Goal: Transaction & Acquisition: Book appointment/travel/reservation

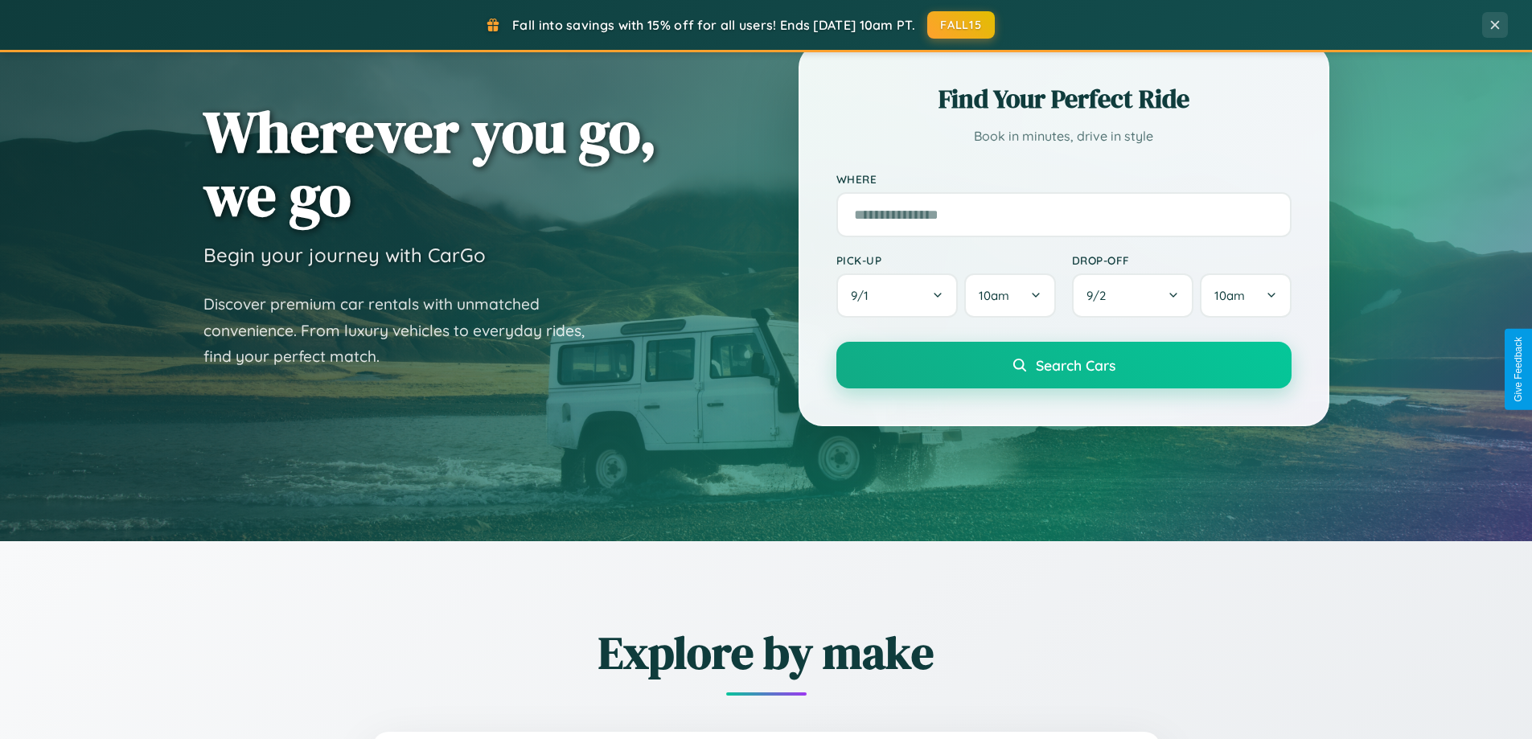
scroll to position [693, 0]
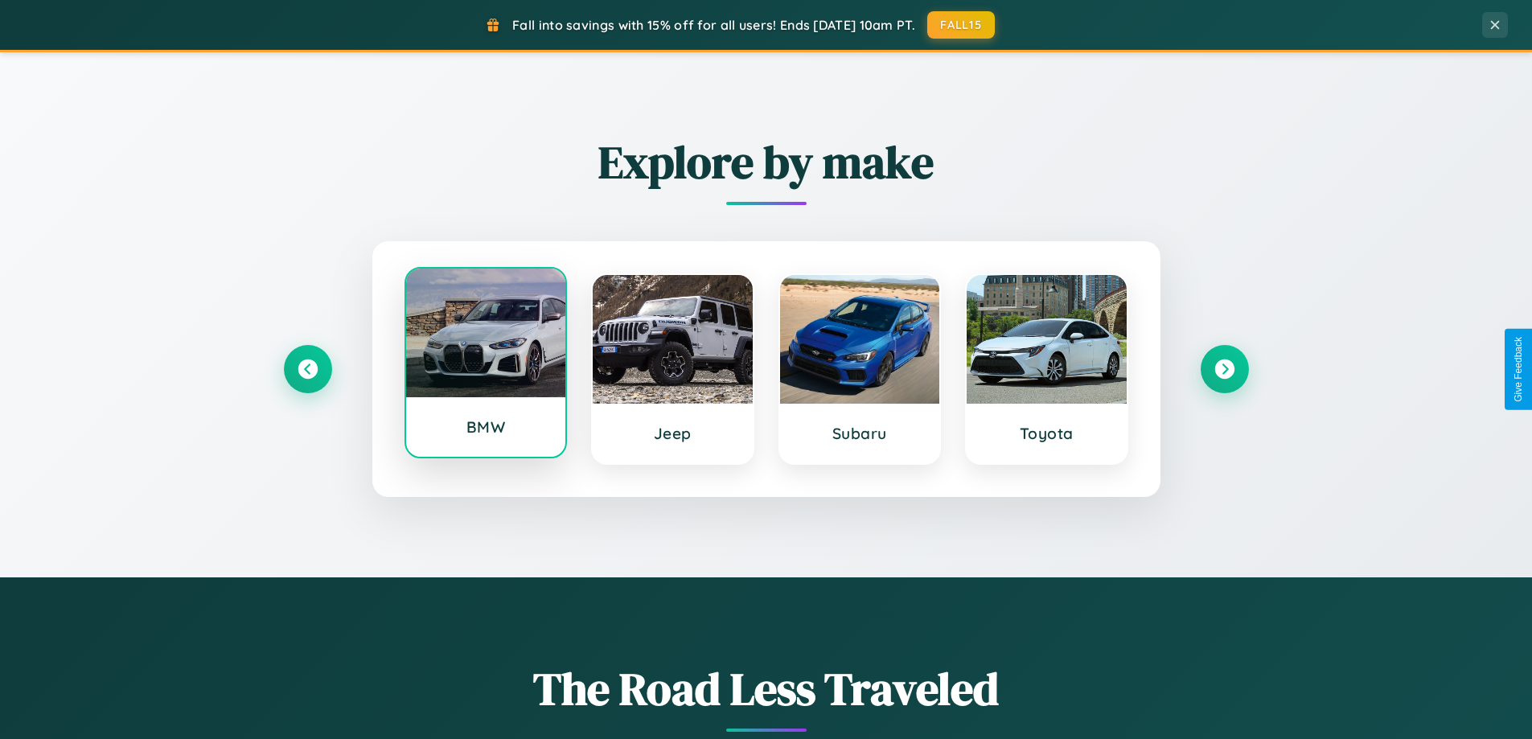
click at [485, 363] on div at bounding box center [486, 333] width 160 height 129
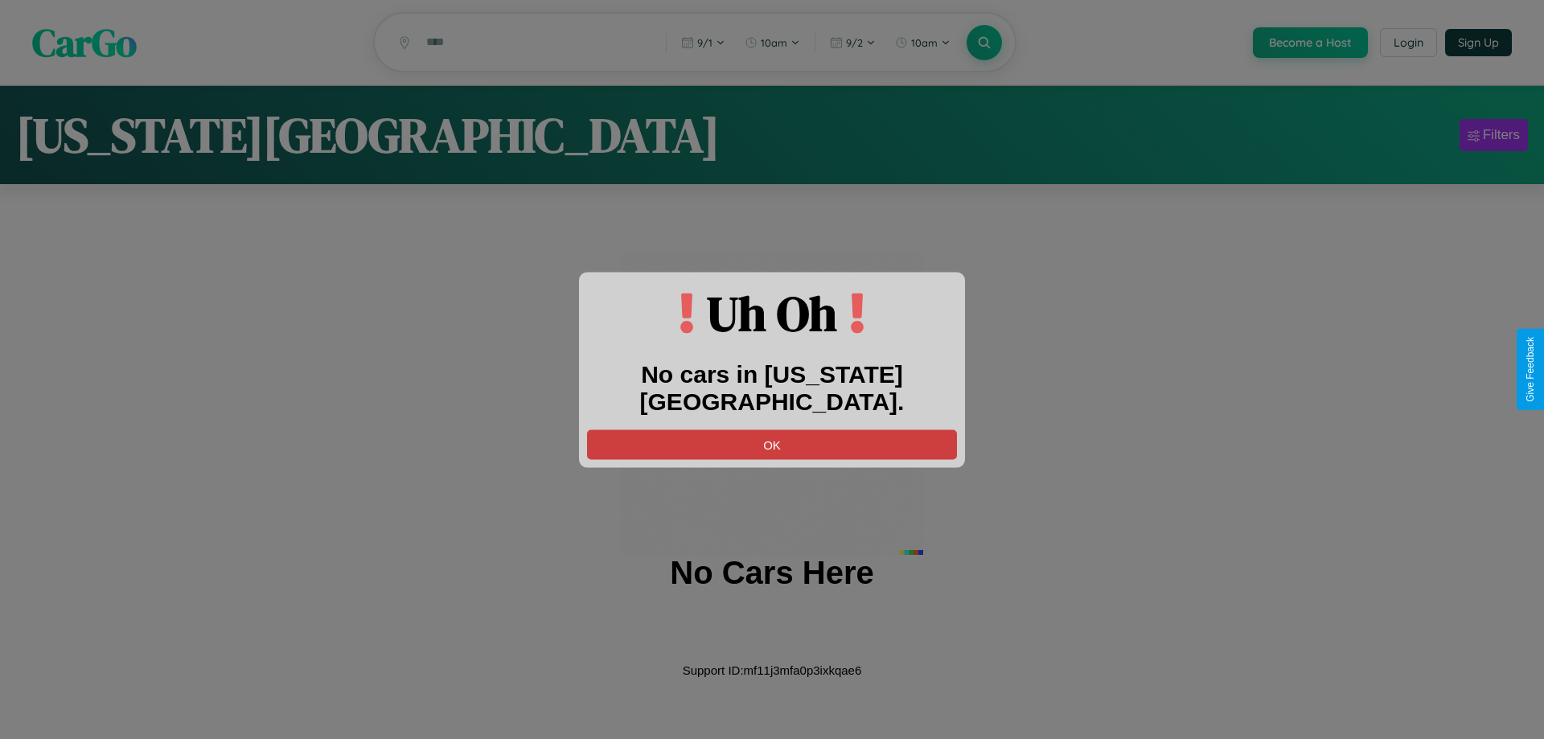
click at [772, 429] on button "OK" at bounding box center [772, 444] width 370 height 30
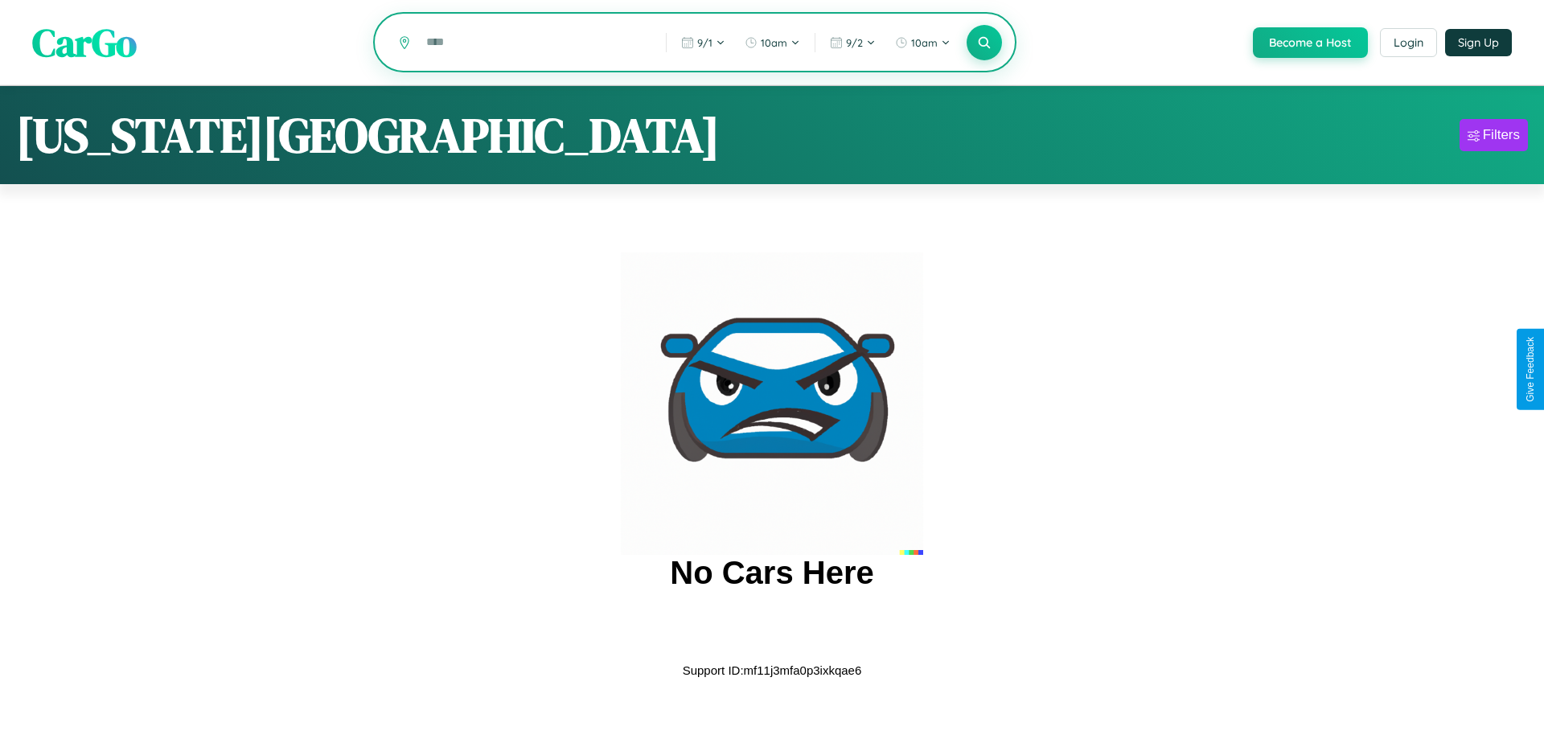
click at [533, 43] on input "text" at bounding box center [534, 42] width 232 height 28
type input "*"
type input "*****"
click at [983, 43] on icon at bounding box center [983, 42] width 15 height 15
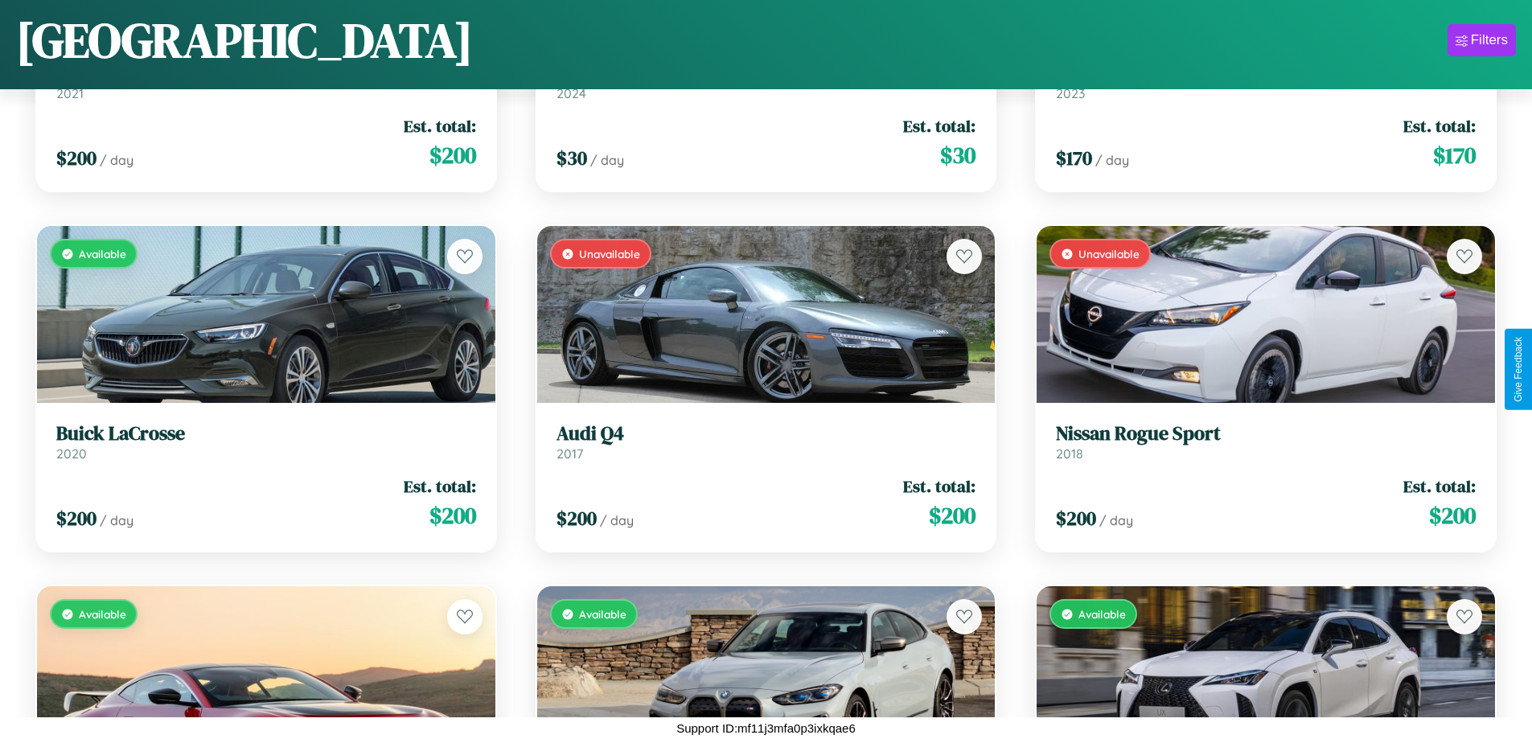
scroll to position [19311, 0]
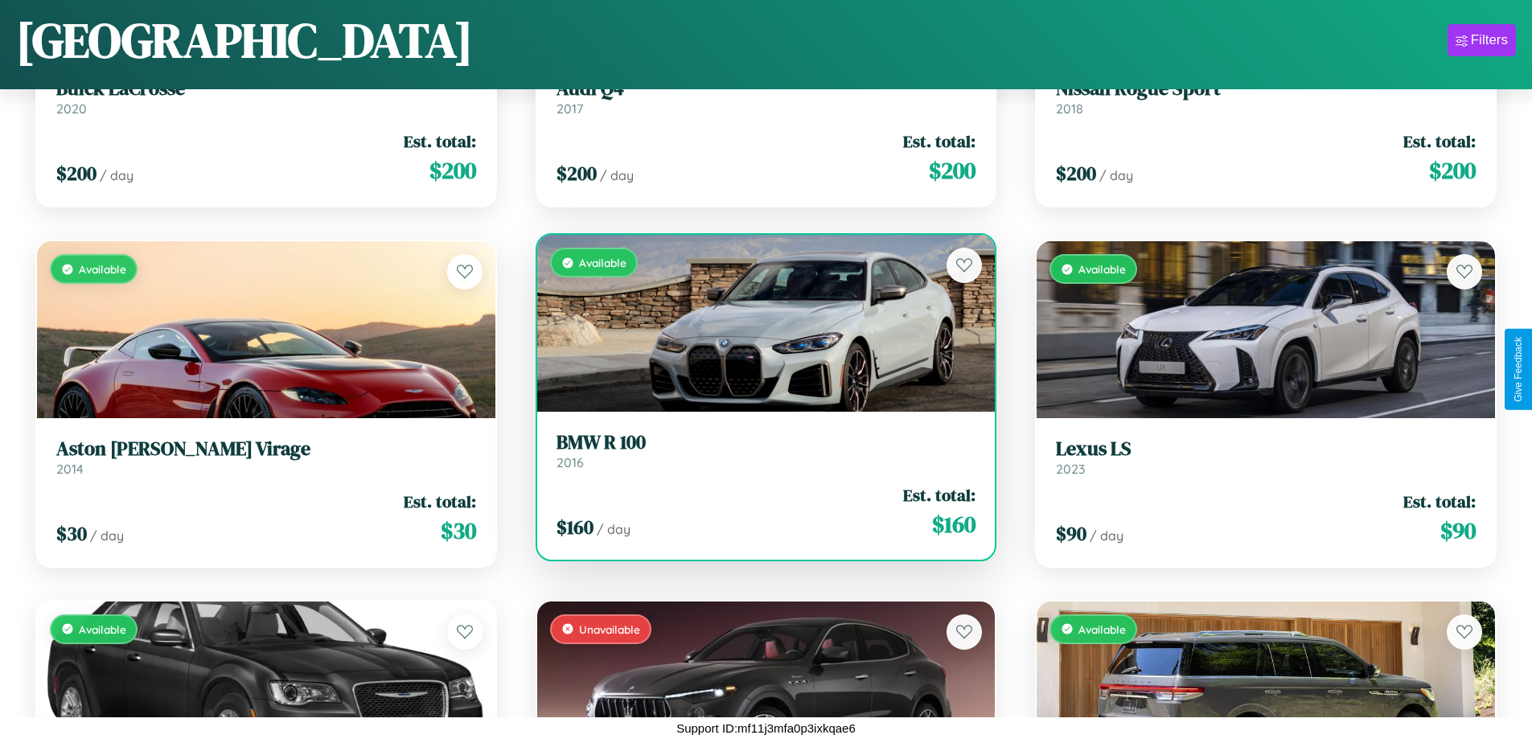
click at [759, 450] on h3 "BMW R 100" at bounding box center [766, 442] width 420 height 23
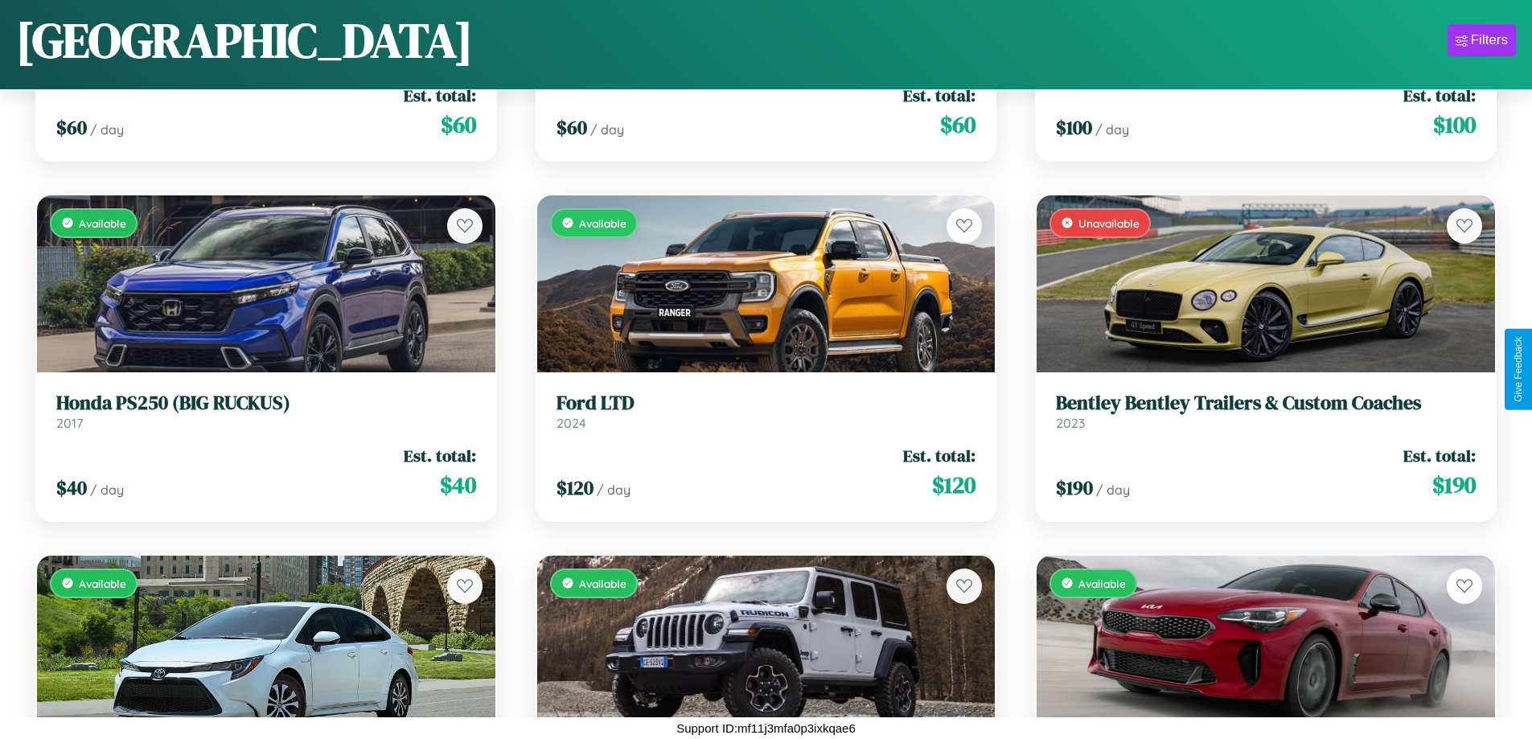
scroll to position [8868, 0]
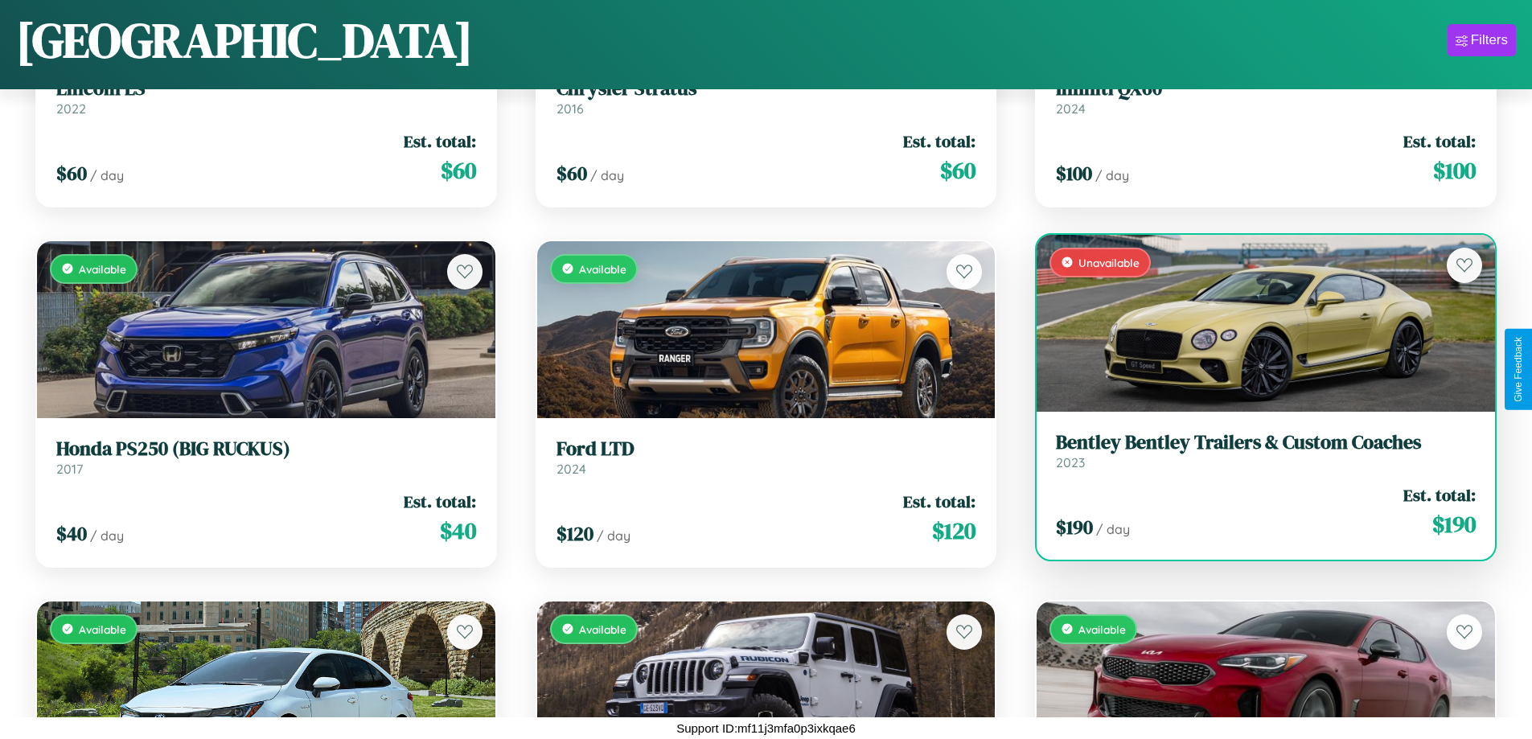
click at [1255, 322] on div "Unavailable" at bounding box center [1266, 323] width 458 height 177
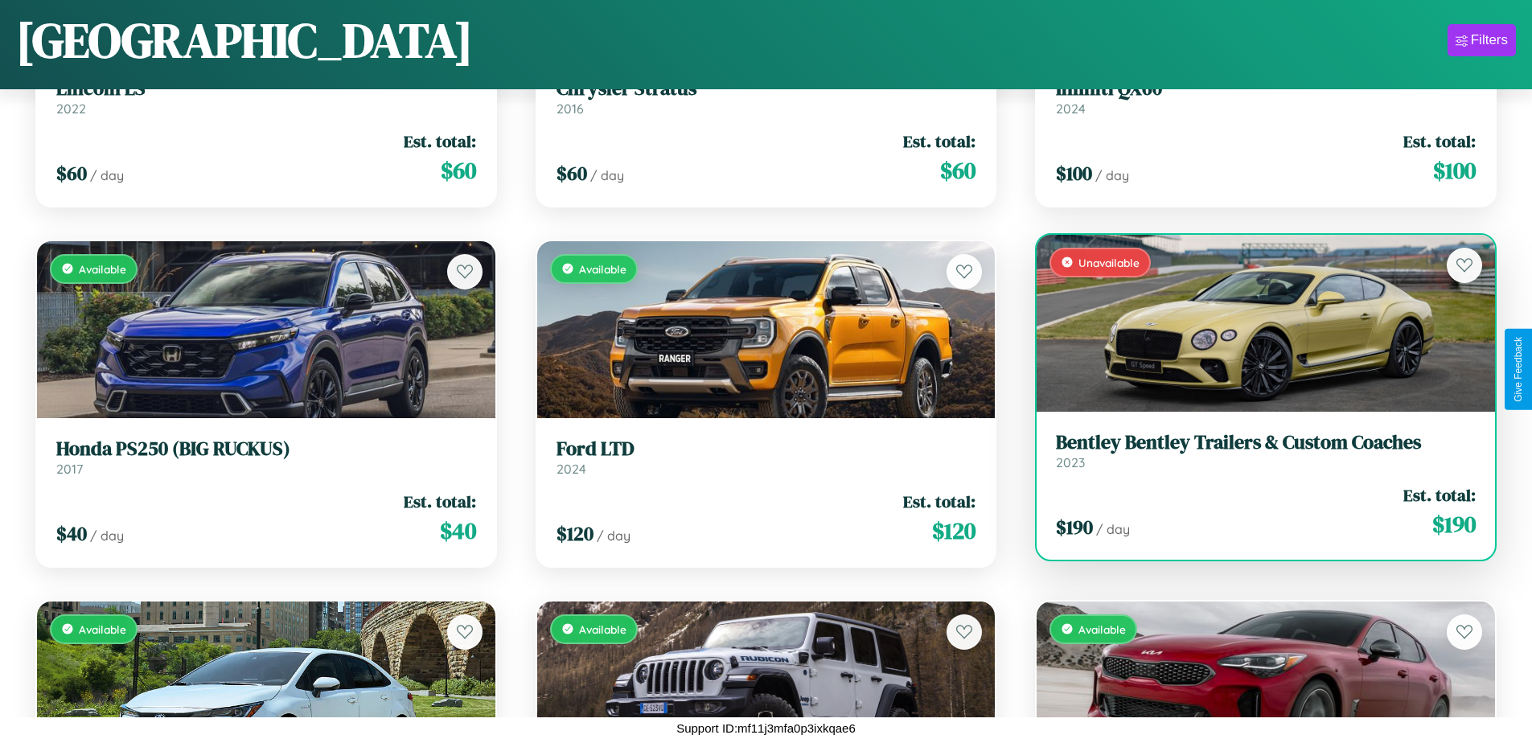
click at [1255, 322] on div "Unavailable" at bounding box center [1266, 323] width 458 height 177
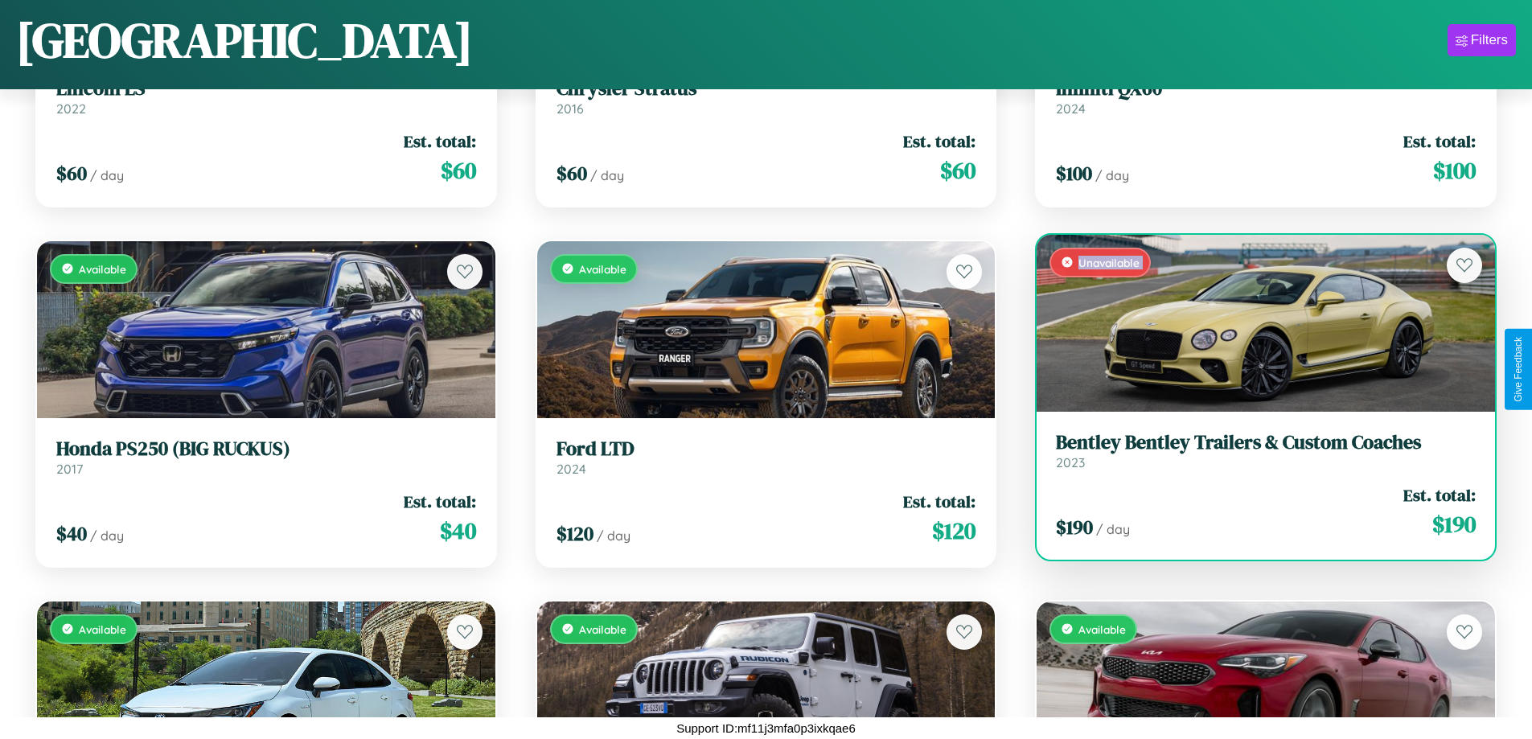
click at [1255, 322] on div "Unavailable" at bounding box center [1266, 323] width 458 height 177
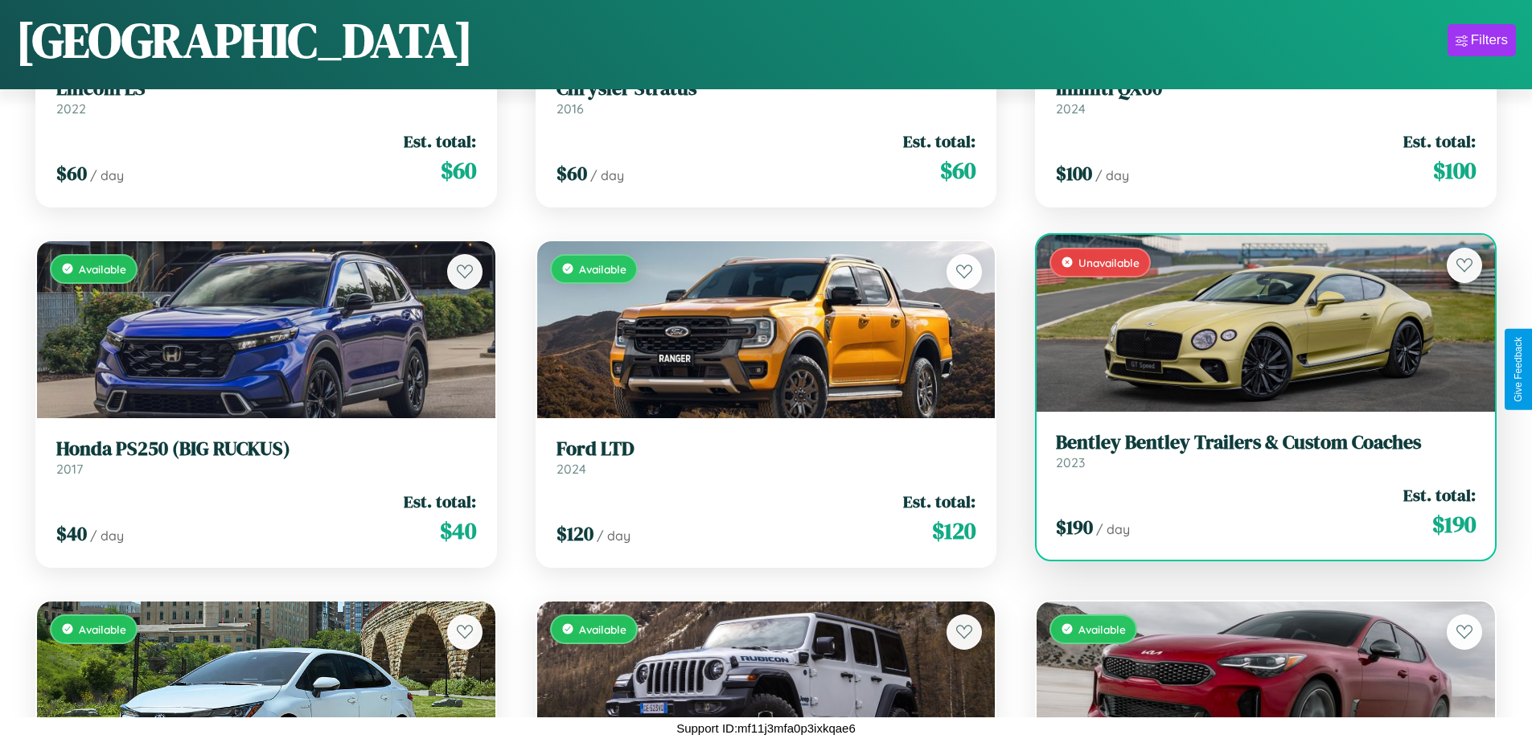
click at [1255, 322] on div "Unavailable" at bounding box center [1266, 323] width 458 height 177
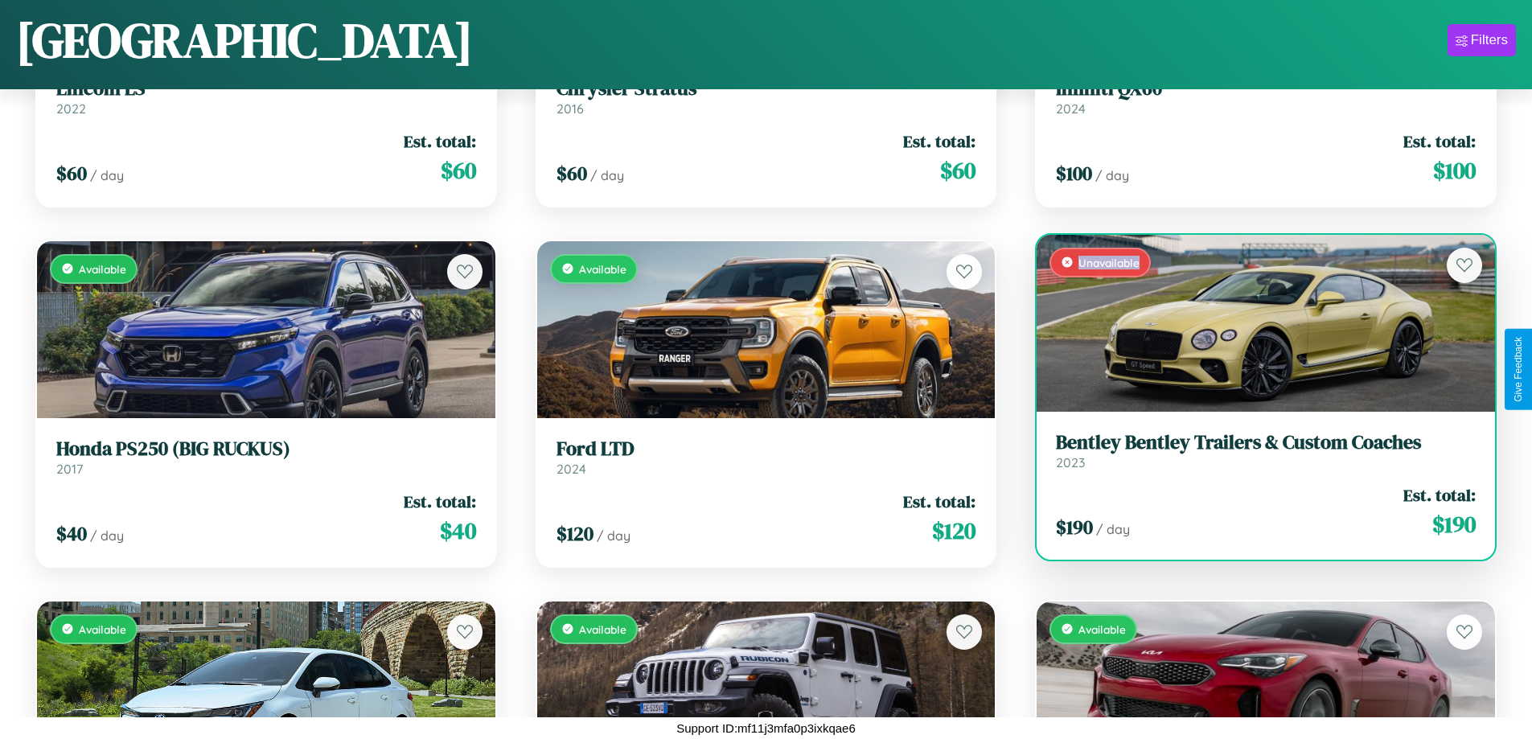
click at [1255, 322] on div "Unavailable" at bounding box center [1266, 323] width 458 height 177
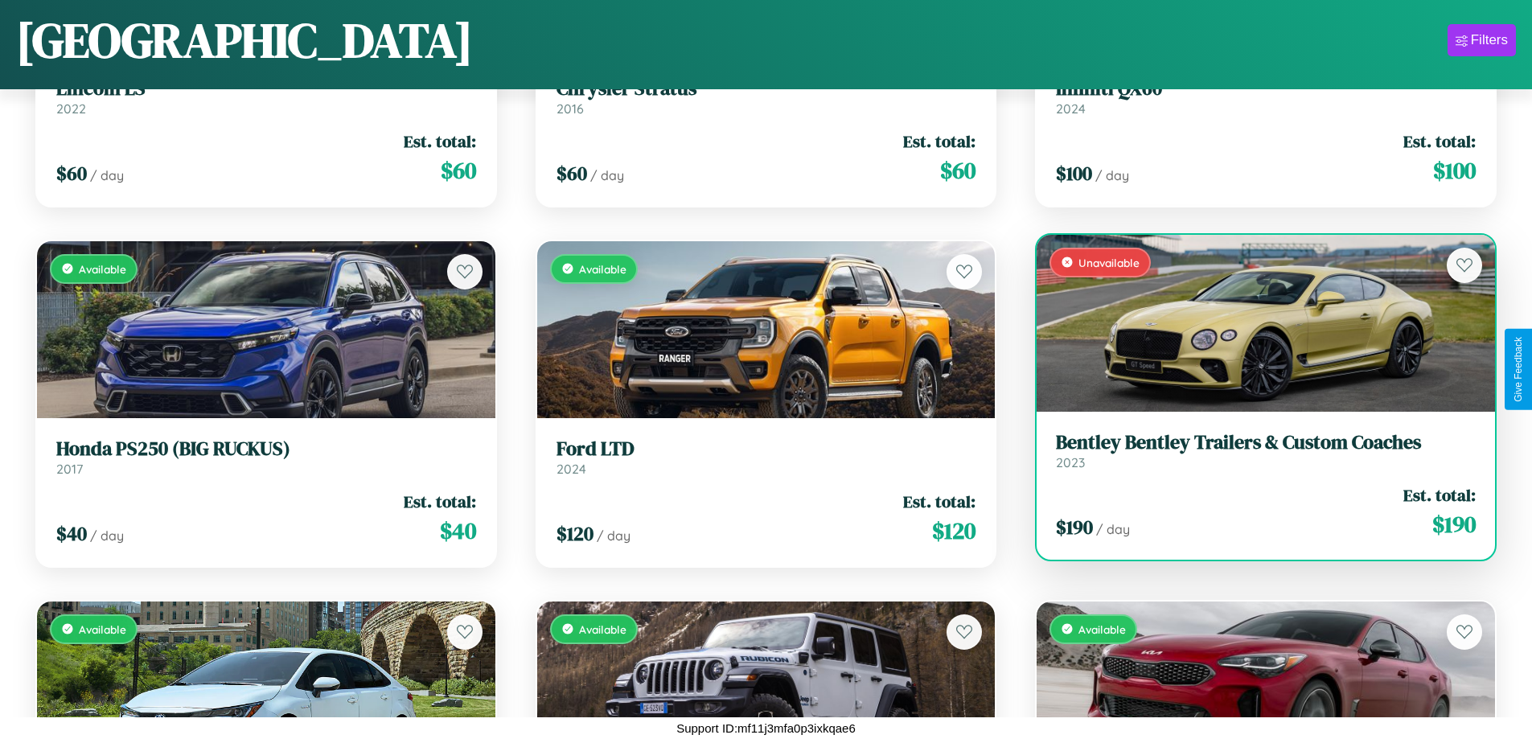
click at [1255, 450] on h3 "Bentley Bentley Trailers & Custom Coaches" at bounding box center [1266, 442] width 420 height 23
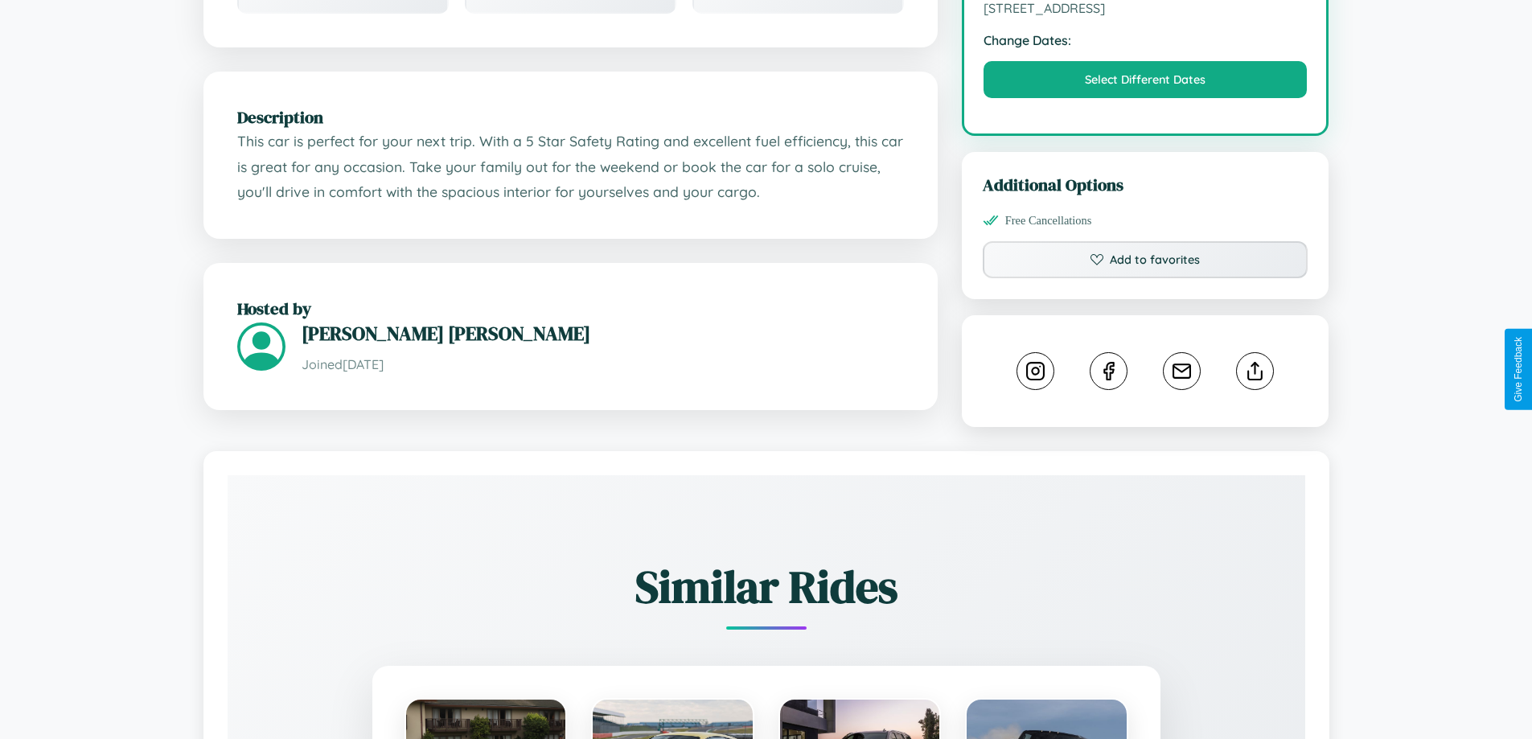
scroll to position [528, 0]
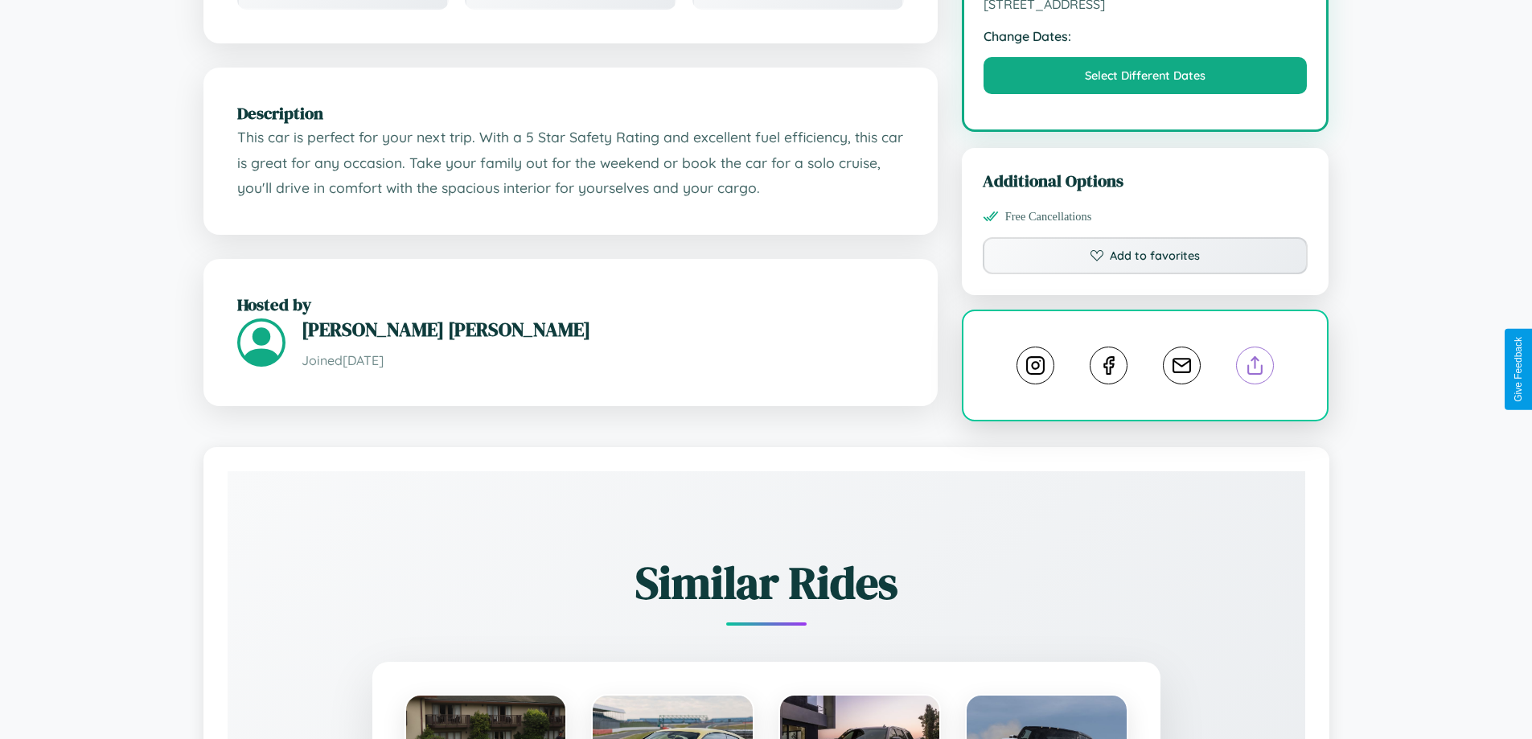
click at [1255, 367] on line at bounding box center [1255, 362] width 0 height 11
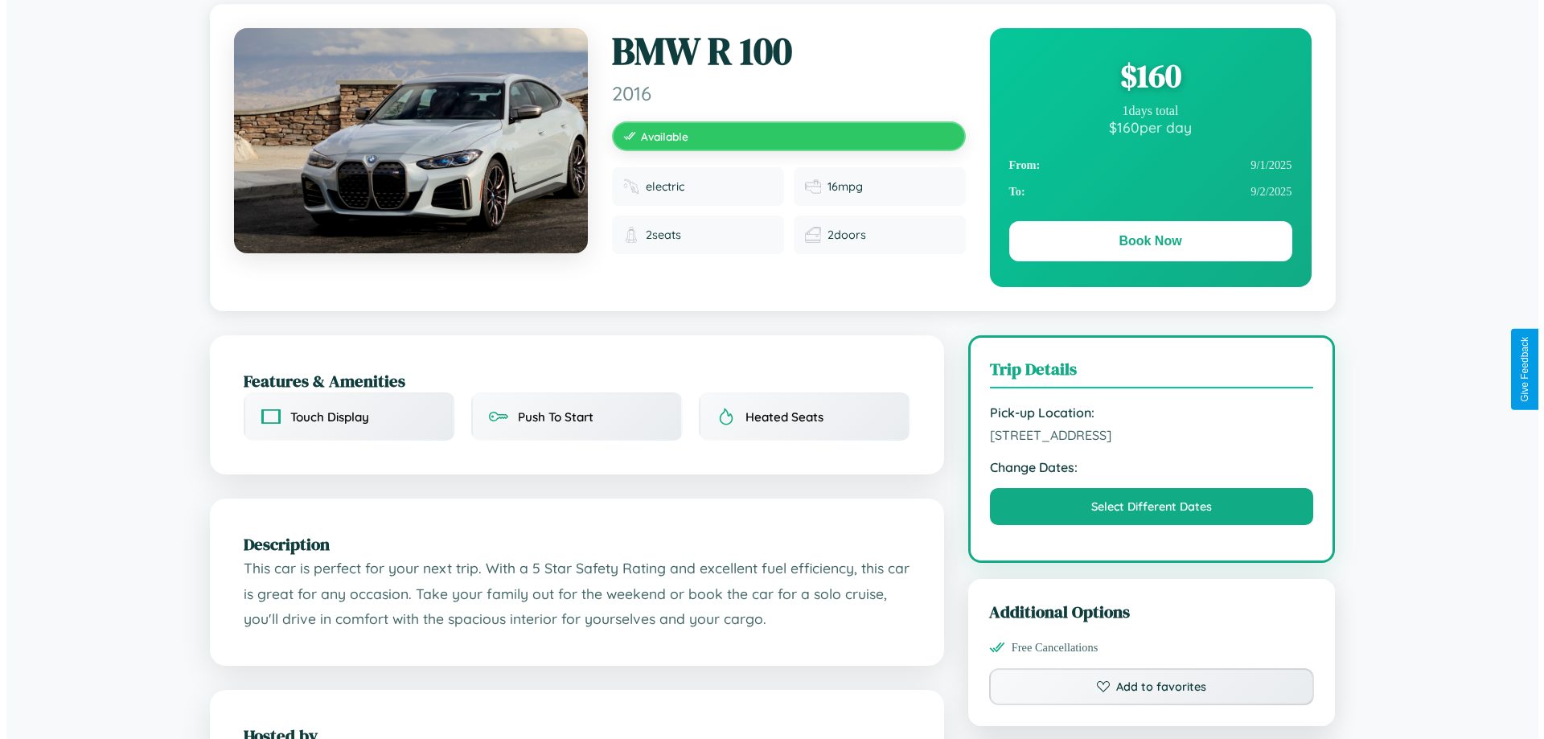
scroll to position [0, 0]
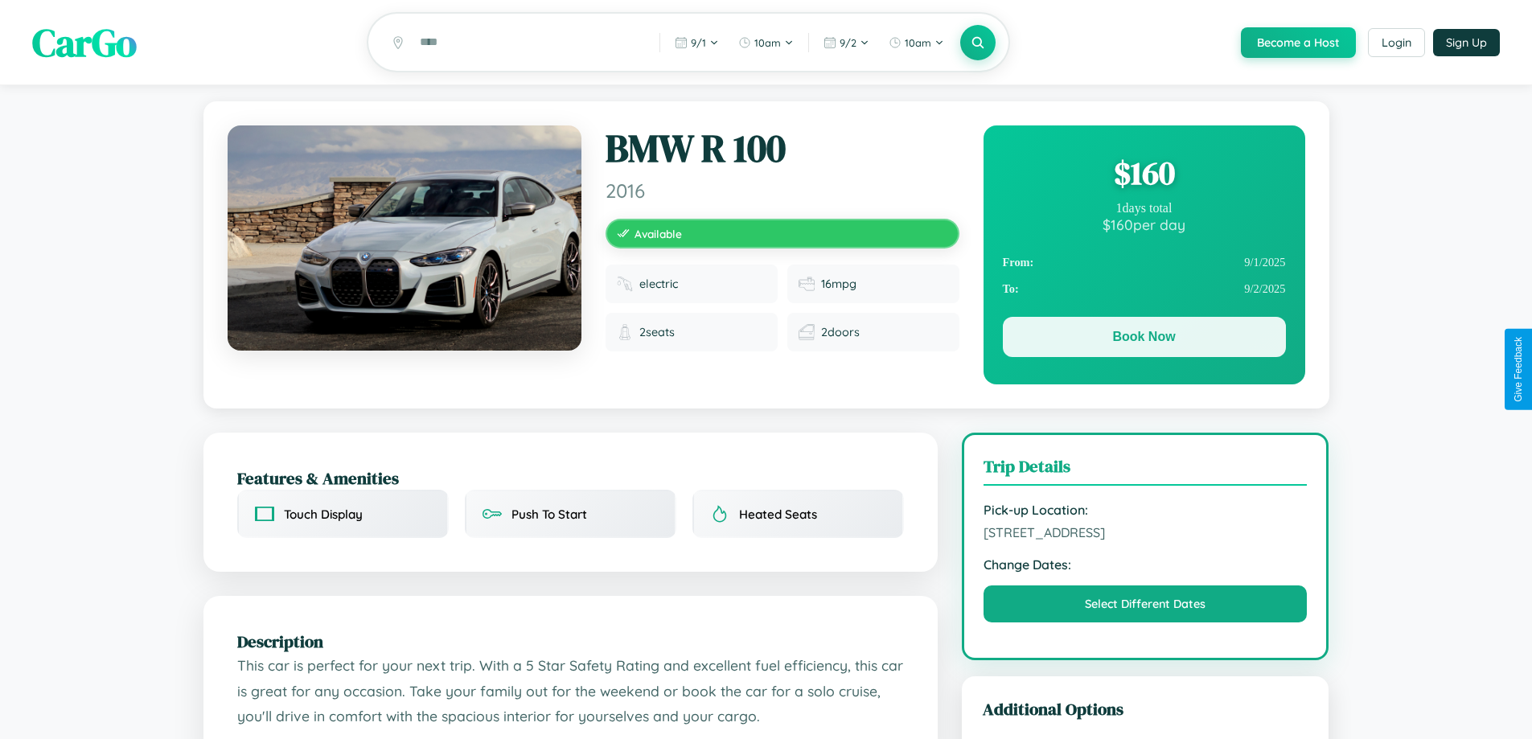
click at [1143, 339] on button "Book Now" at bounding box center [1144, 337] width 283 height 40
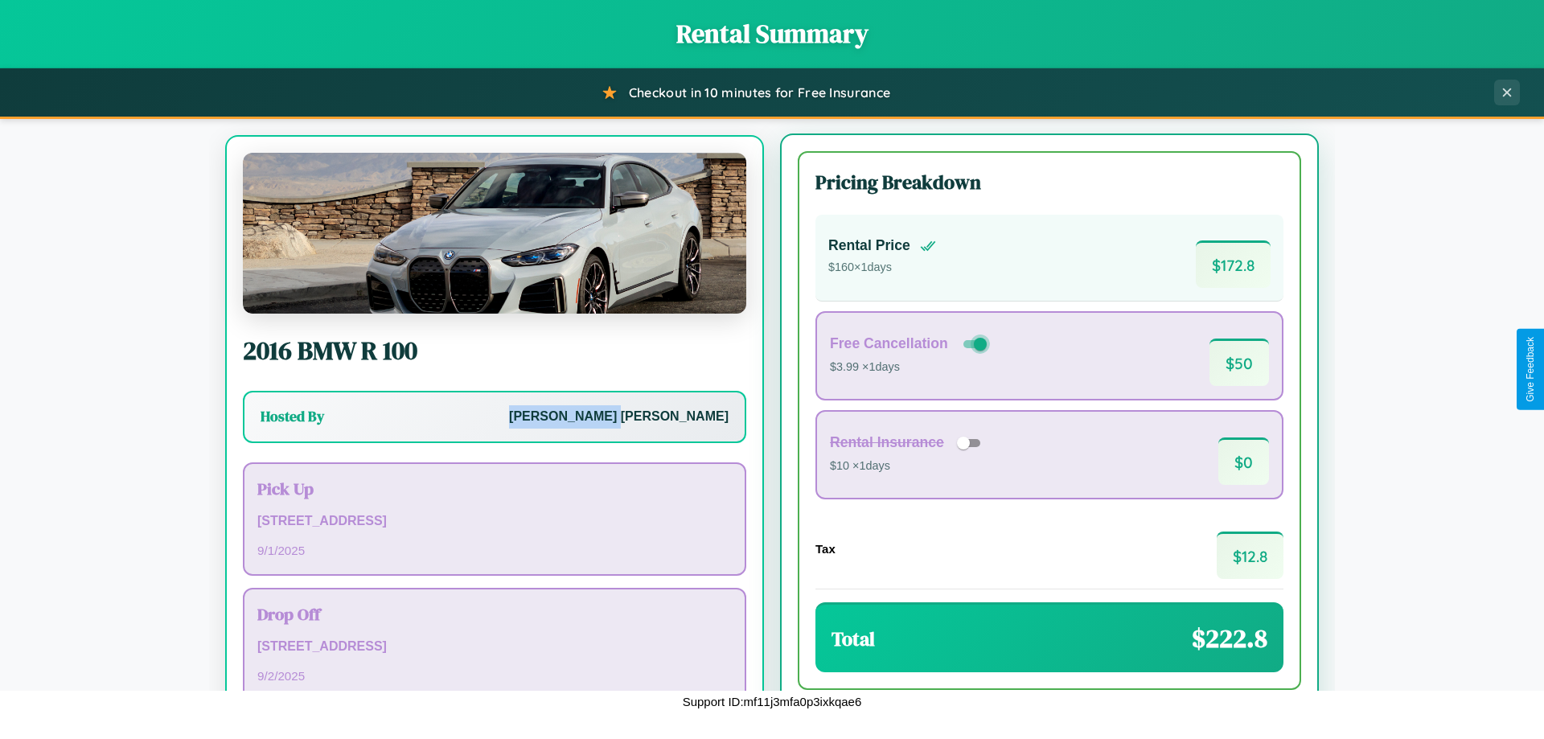
scroll to position [75, 0]
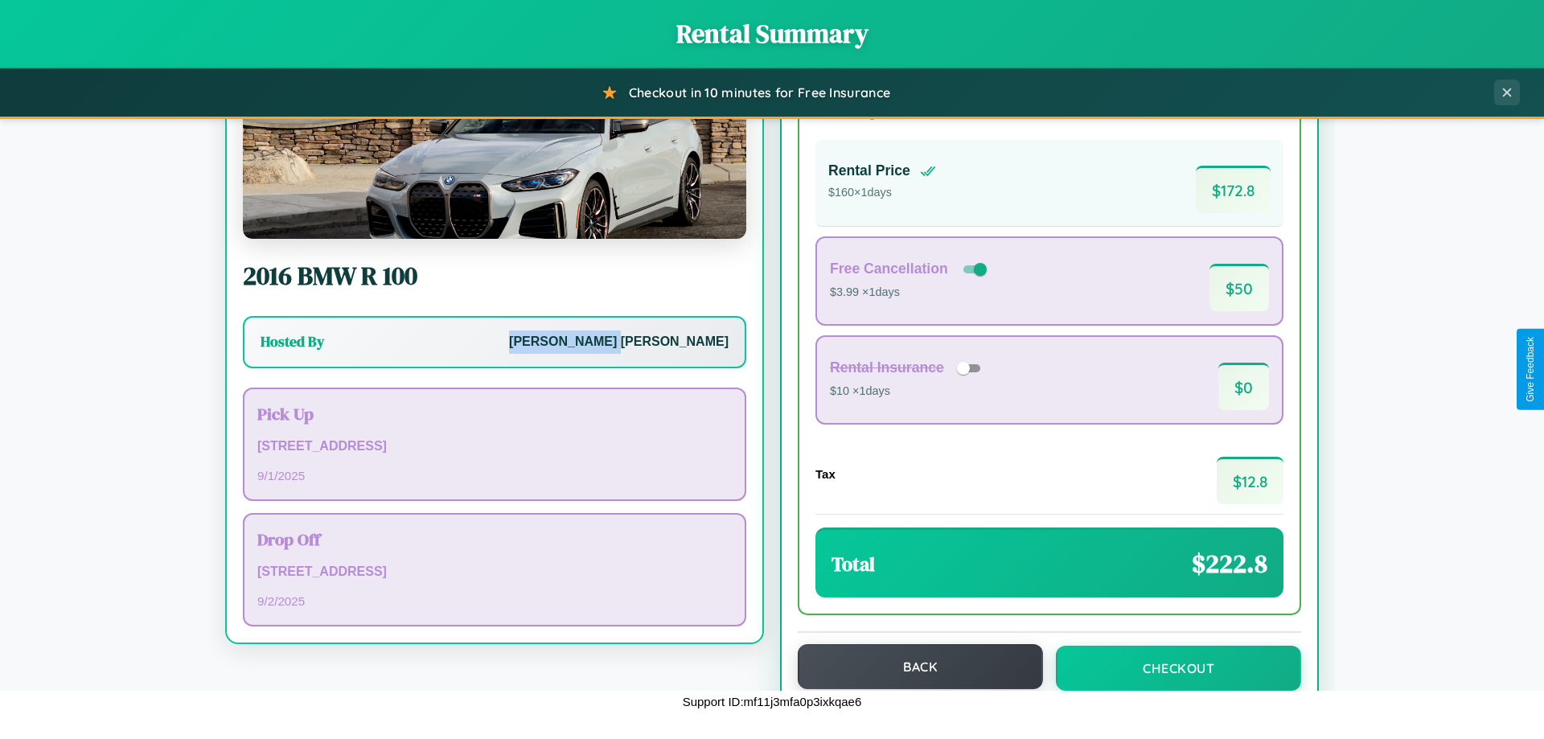
click at [913, 668] on button "Back" at bounding box center [920, 666] width 245 height 45
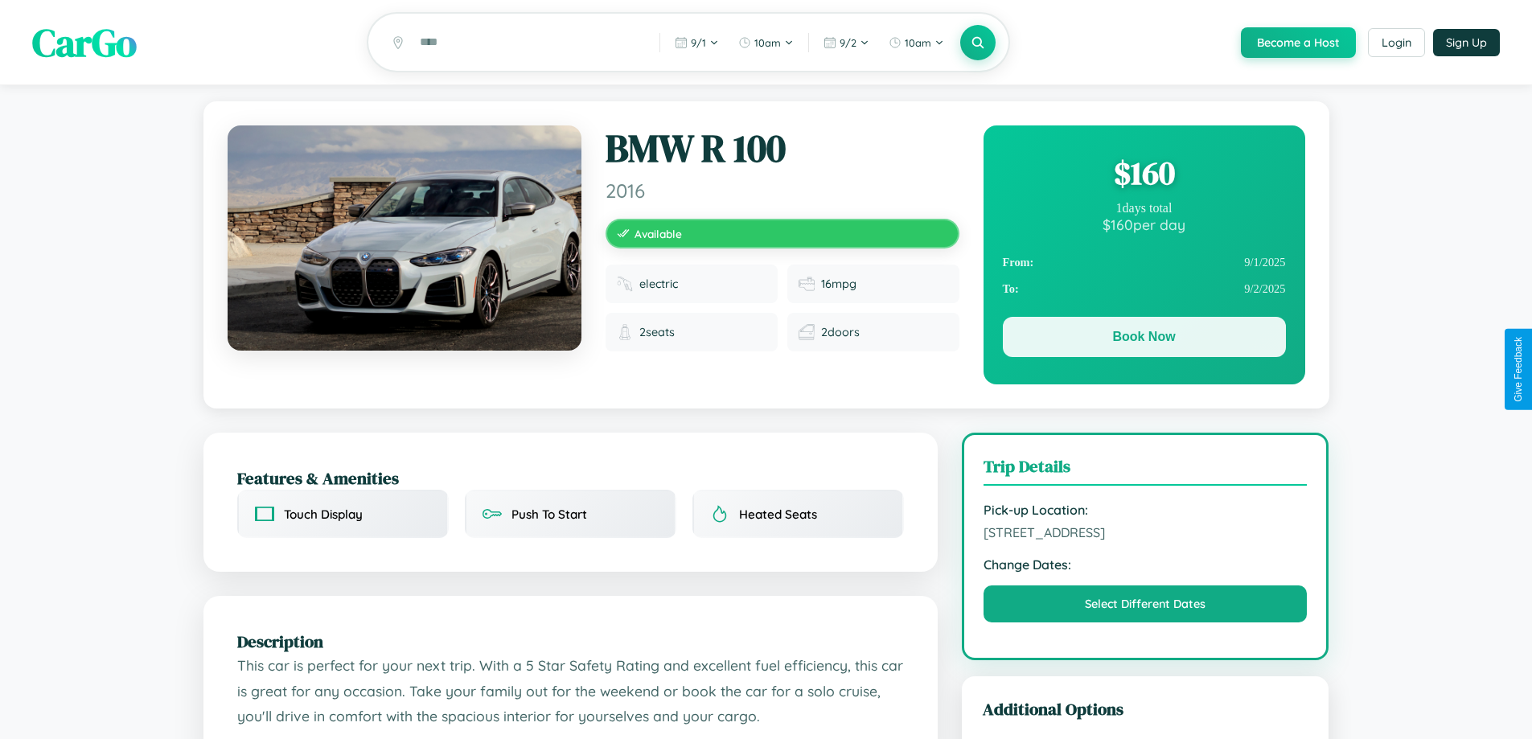
click at [1143, 339] on button "Book Now" at bounding box center [1144, 337] width 283 height 40
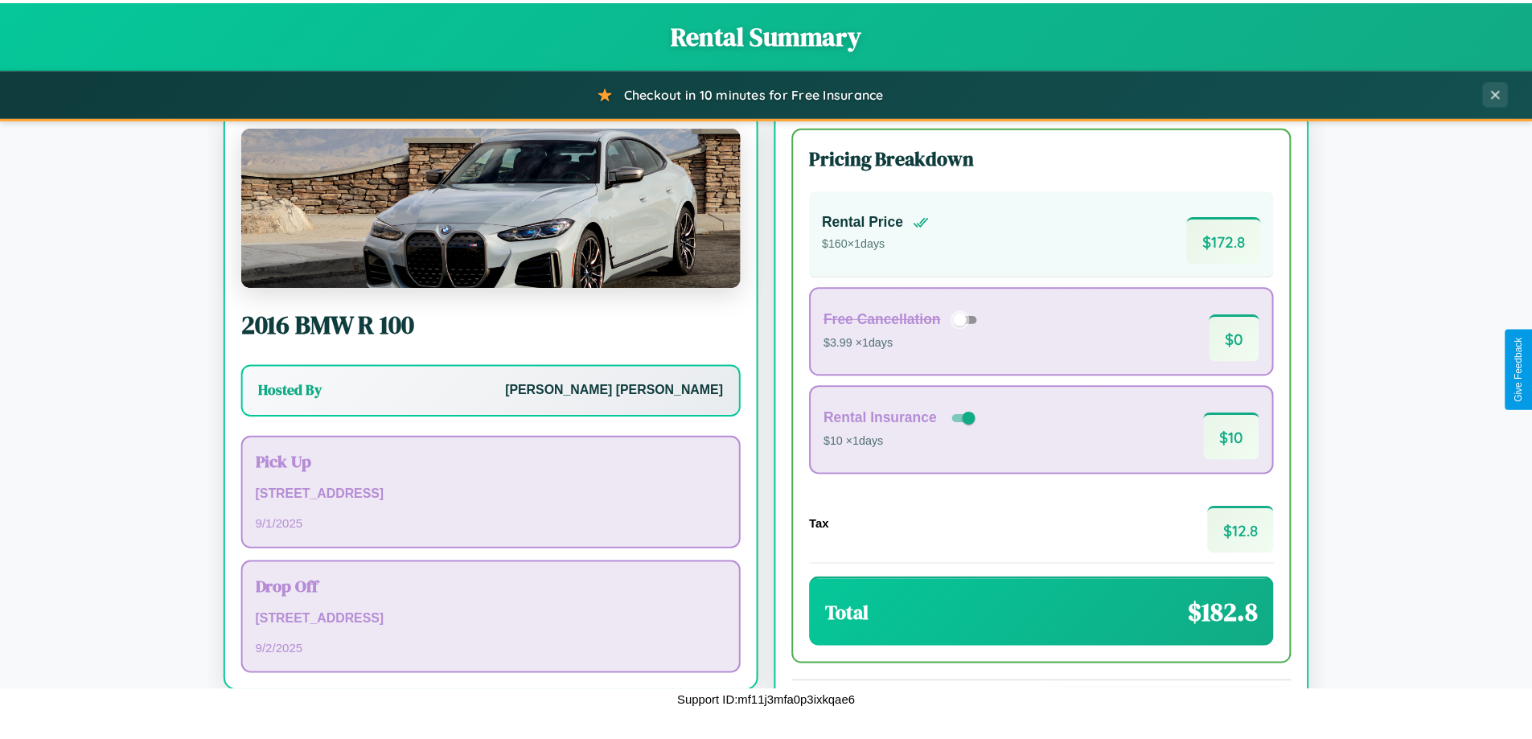
scroll to position [110, 0]
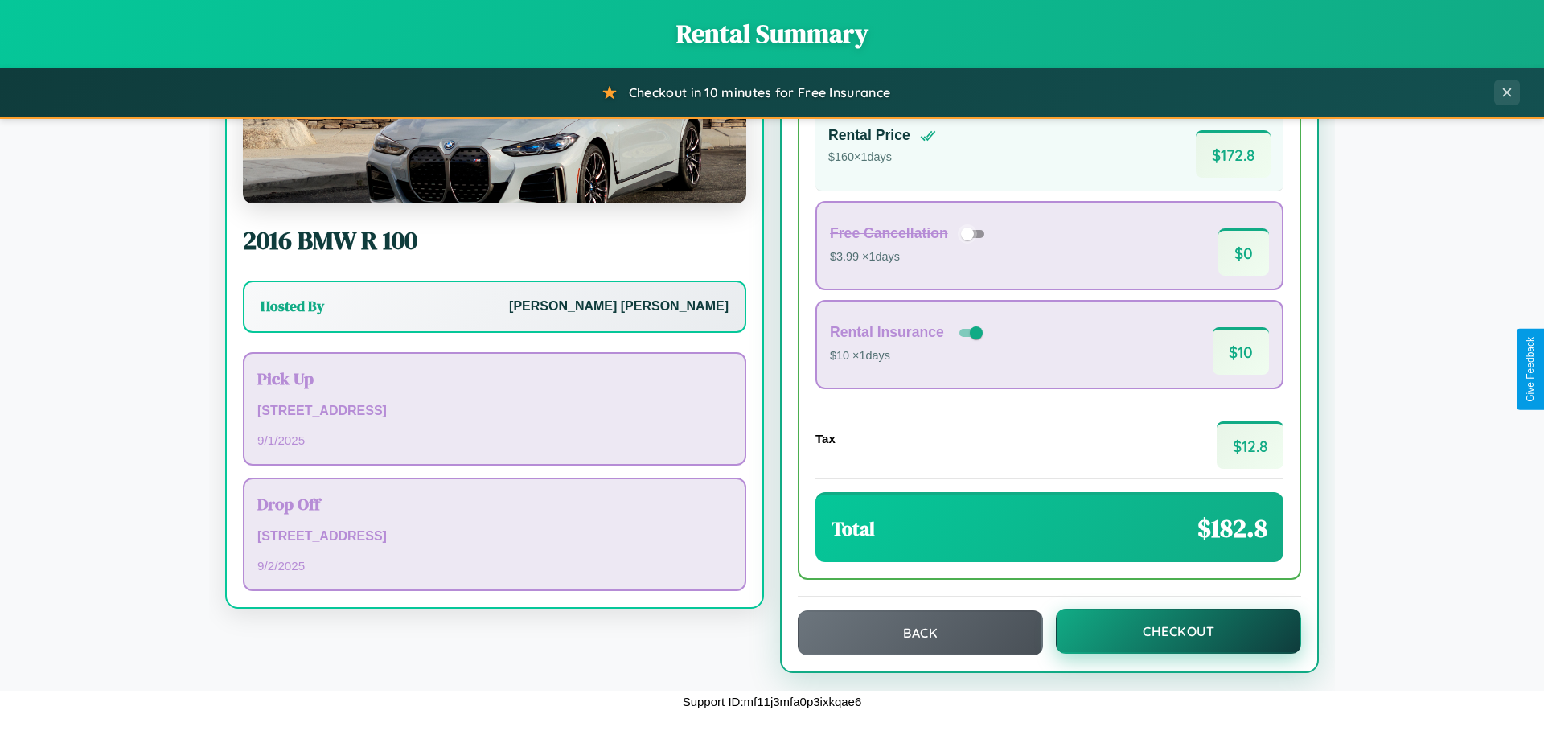
click at [1168, 631] on button "Checkout" at bounding box center [1178, 631] width 245 height 45
